Goal: Task Accomplishment & Management: Manage account settings

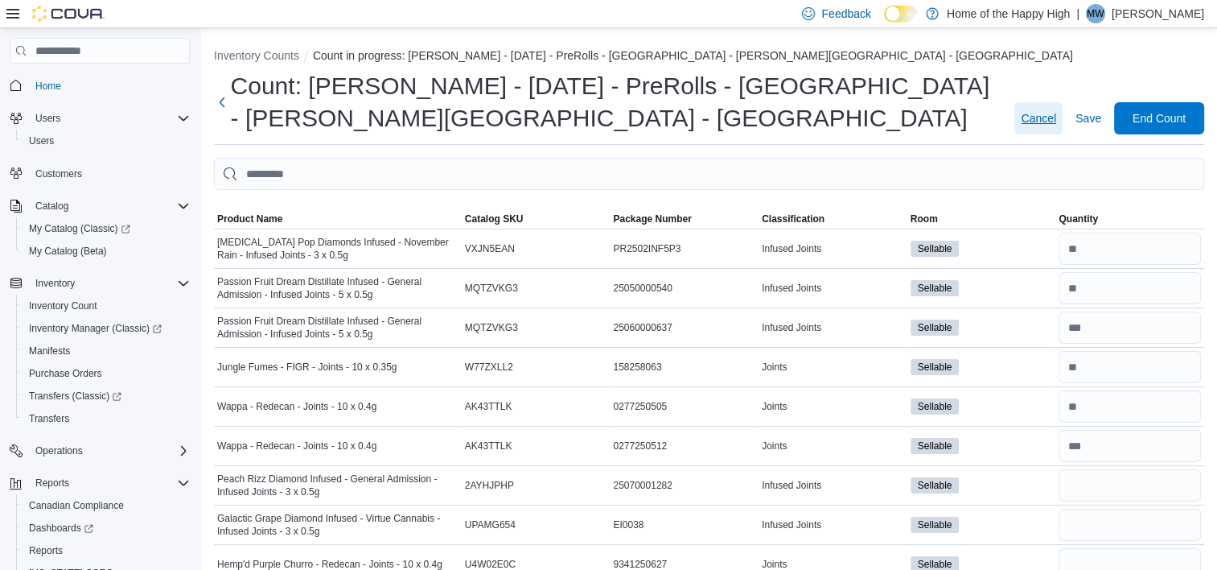
click at [1046, 109] on span "Cancel" at bounding box center [1038, 118] width 35 height 32
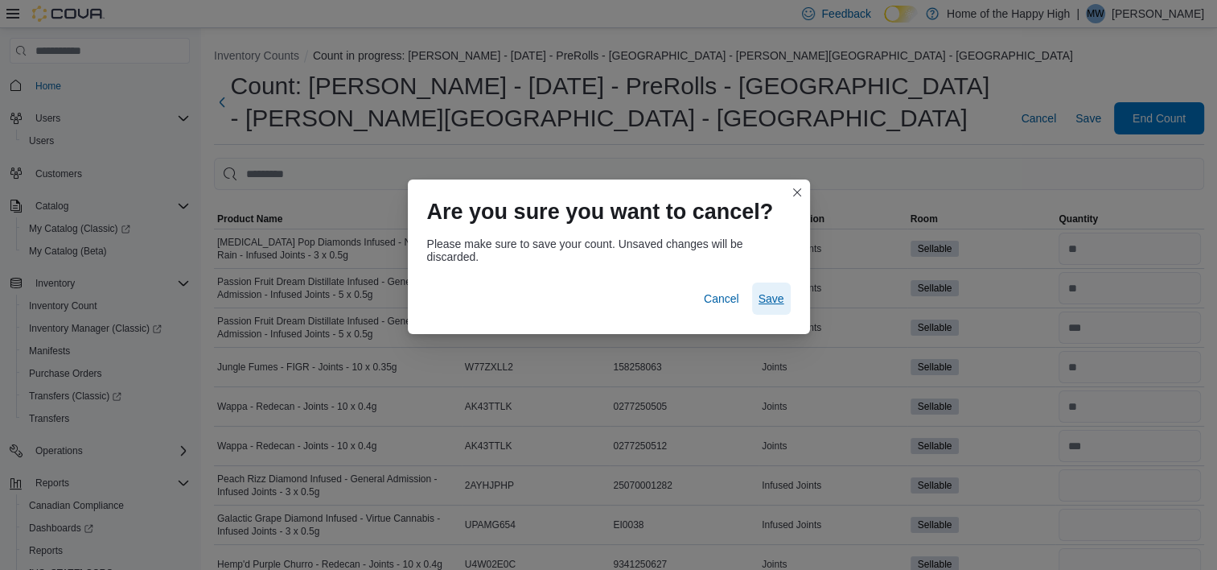
click at [785, 301] on button "Save" at bounding box center [771, 298] width 39 height 32
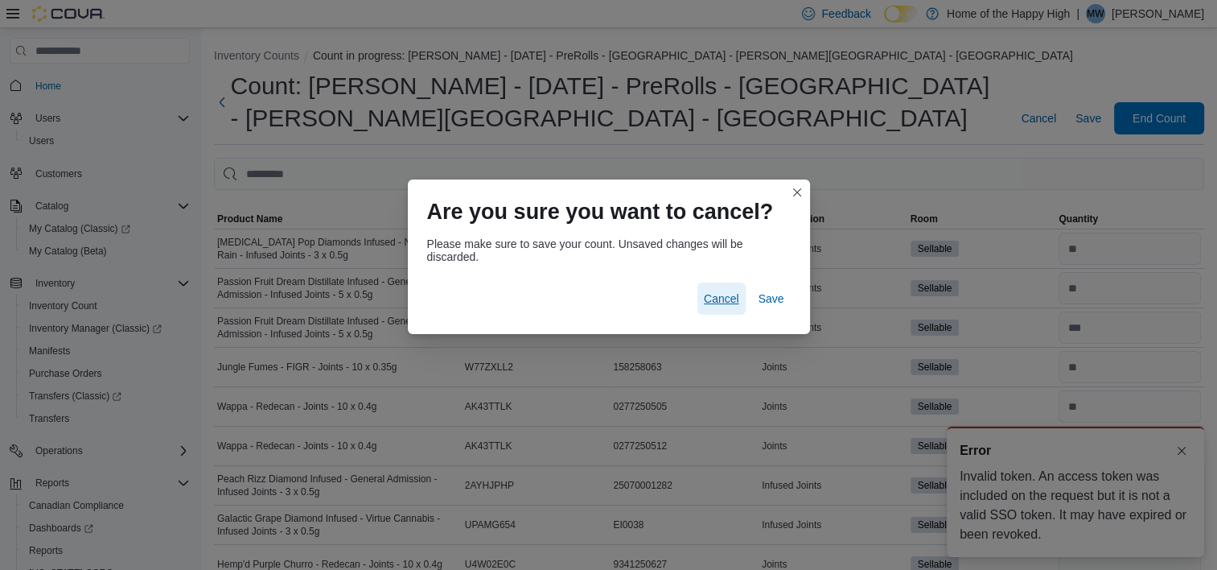
click at [716, 293] on span "Cancel" at bounding box center [721, 298] width 35 height 16
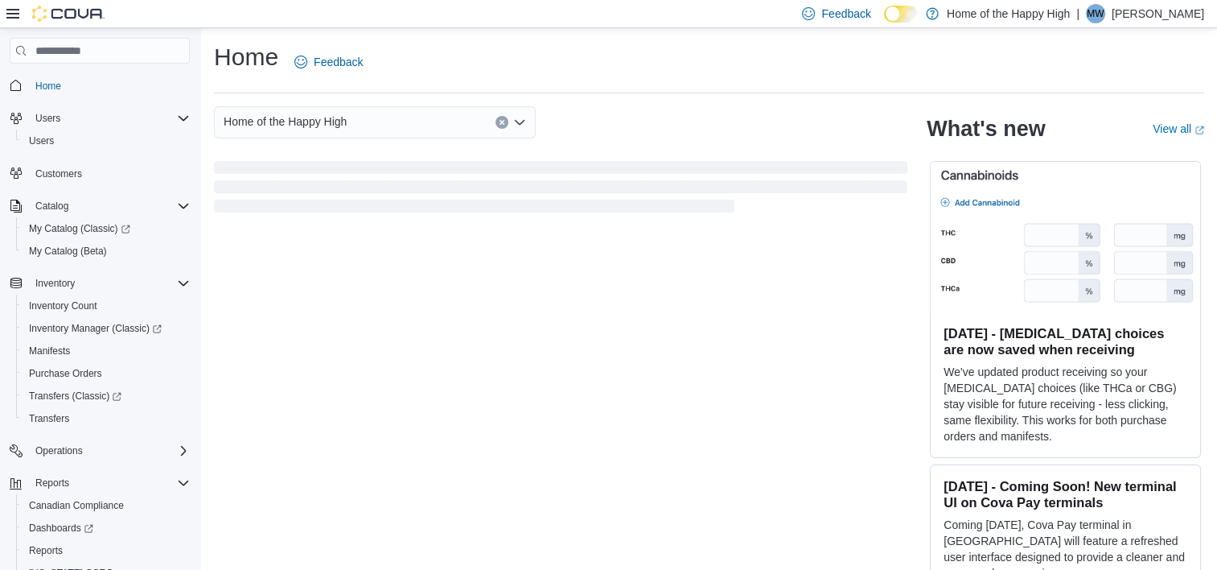
click at [1141, 12] on div "| MW [PERSON_NAME]" at bounding box center [1140, 13] width 128 height 19
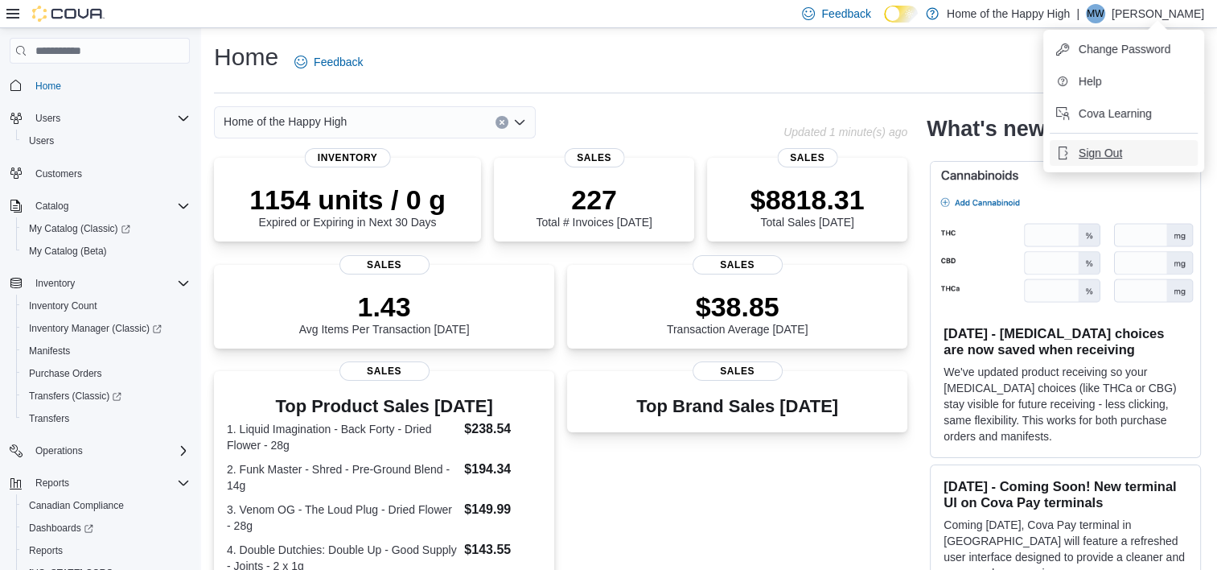
click at [1105, 149] on span "Sign Out" at bounding box center [1100, 153] width 43 height 16
